Goal: Task Accomplishment & Management: Use online tool/utility

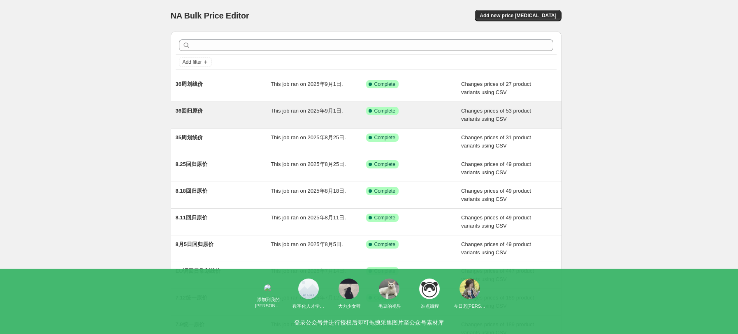
click at [232, 108] on div "36回归原价" at bounding box center [223, 115] width 95 height 16
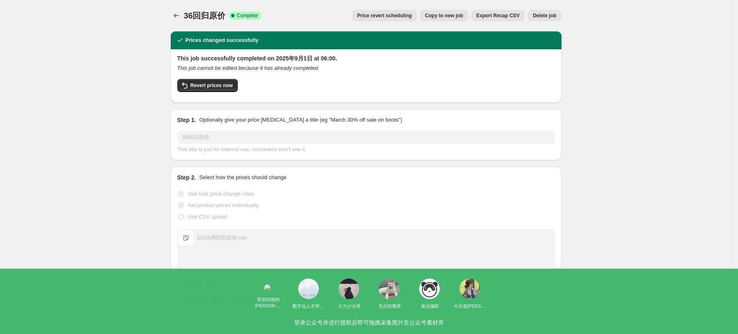
click at [465, 19] on button "Copy to new job" at bounding box center [444, 16] width 48 height 12
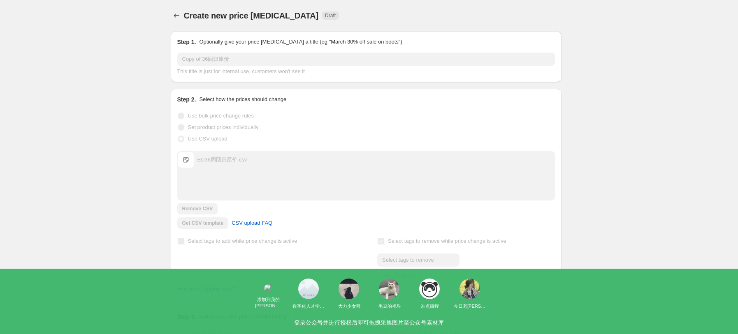
click at [208, 52] on div "Step 1. Optionally give your price change job a title (eg "March 30% off sale o…" at bounding box center [366, 57] width 378 height 38
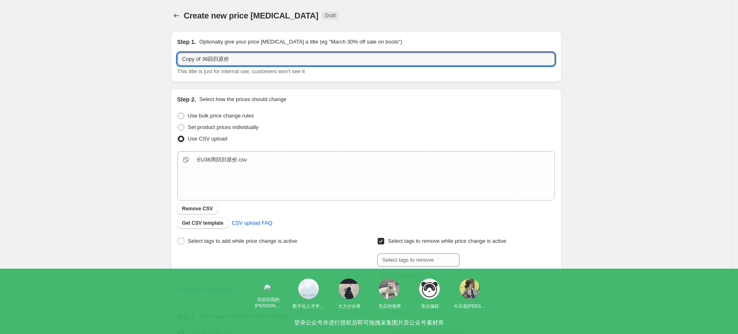
drag, startPoint x: 211, startPoint y: 56, endPoint x: 156, endPoint y: 58, distance: 54.3
click at [156, 58] on div "Create new price change job. This page is ready Create new price change job Dra…" at bounding box center [366, 213] width 732 height 427
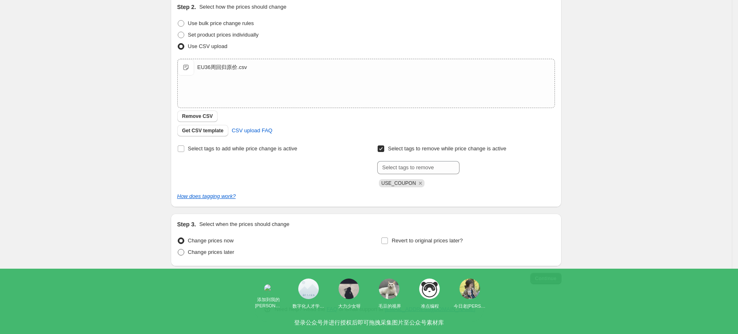
type input "37周回归原价"
click at [234, 255] on span "Change prices later" at bounding box center [211, 252] width 46 height 6
click at [178, 250] on input "Change prices later" at bounding box center [178, 249] width 0 height 0
radio input "true"
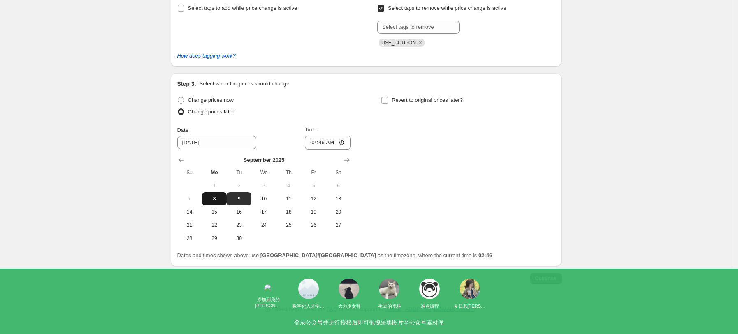
click at [221, 201] on span "8" at bounding box center [214, 199] width 18 height 7
type input "9/8/2025"
click at [345, 142] on input "02:46" at bounding box center [328, 143] width 46 height 14
type input "06:05"
click at [452, 182] on div "Change prices now Change prices later Date 9/8/2025 Time 06:05 September 2025 S…" at bounding box center [366, 170] width 378 height 151
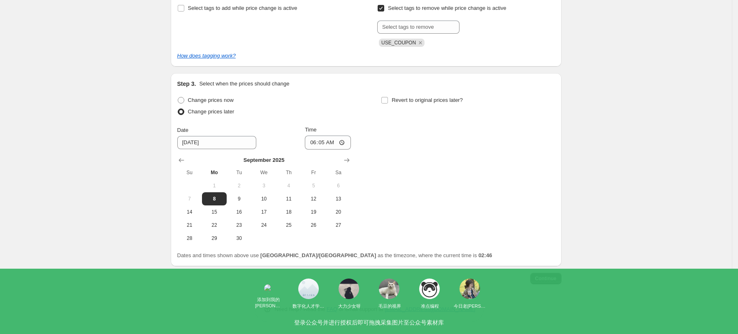
click at [551, 278] on span "Continue" at bounding box center [545, 279] width 21 height 7
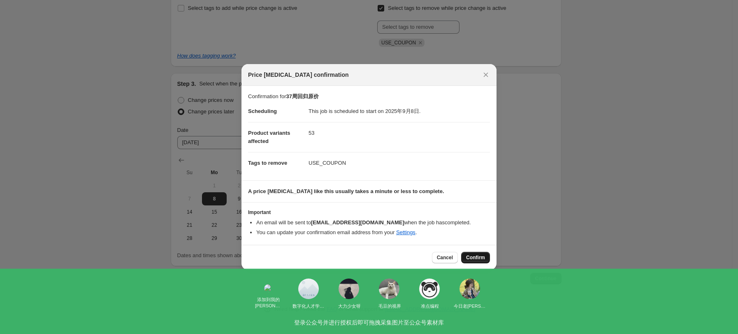
click at [472, 255] on span "Confirm" at bounding box center [475, 258] width 19 height 7
